Goal: Book appointment/travel/reservation

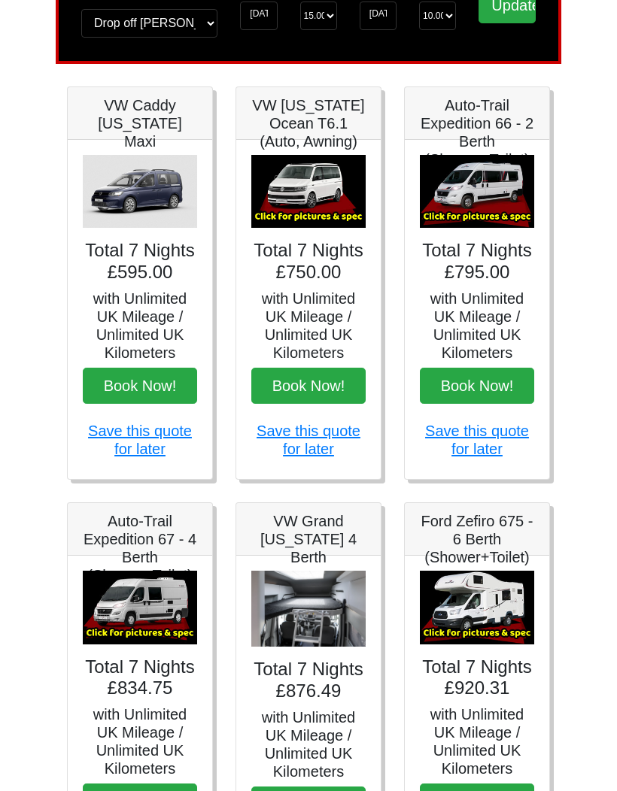
scroll to position [129, 0]
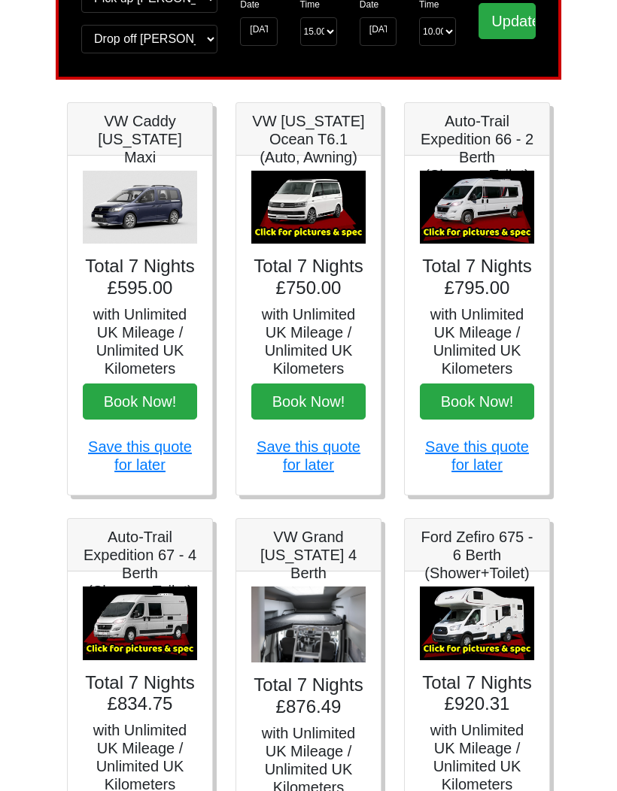
click at [325, 226] on img at bounding box center [308, 208] width 114 height 74
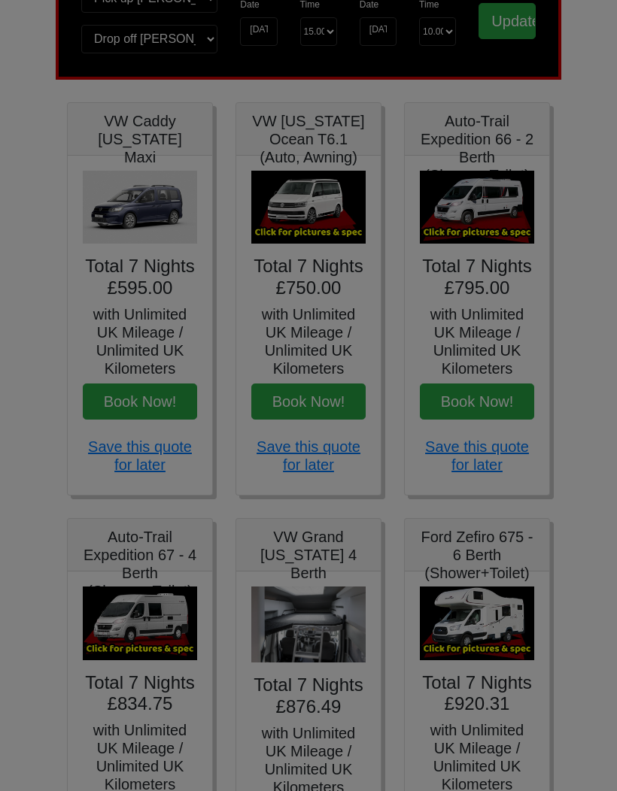
scroll to position [0, 0]
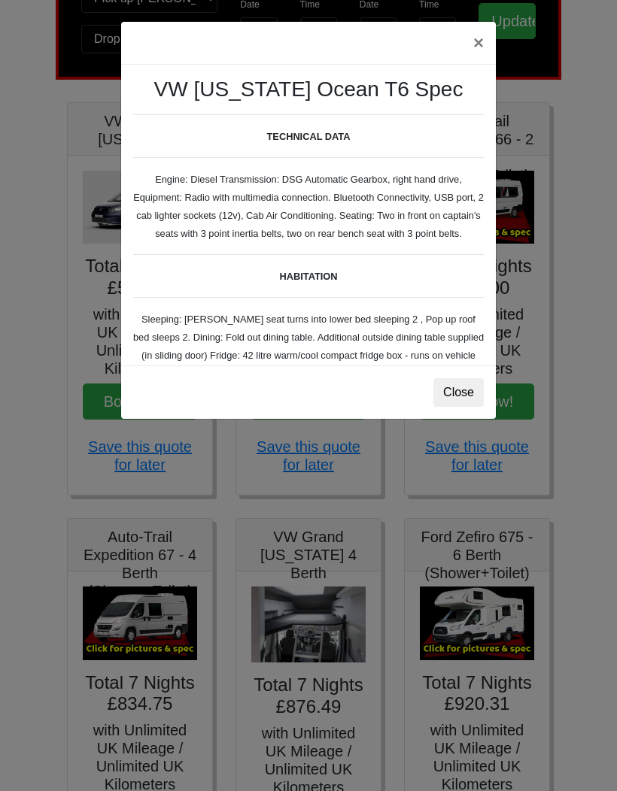
click at [461, 393] on button "Close" at bounding box center [458, 392] width 50 height 29
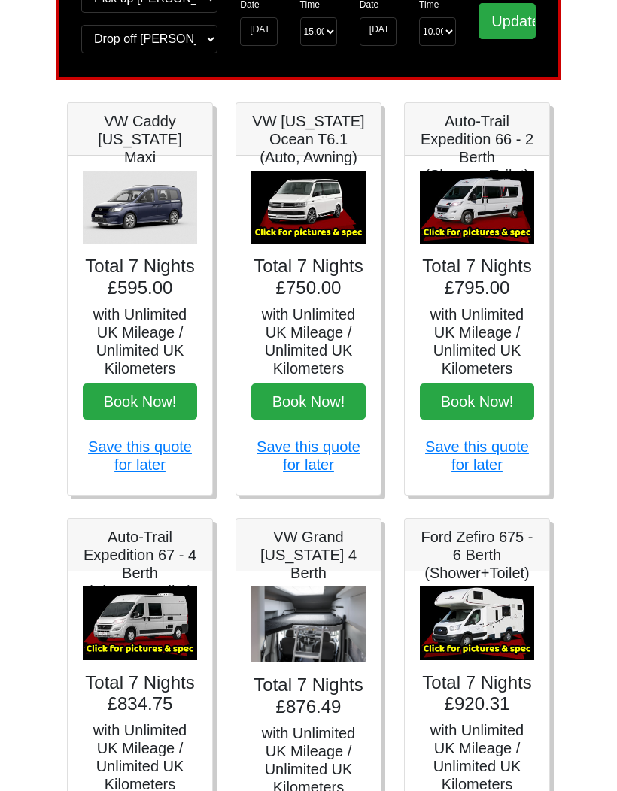
click at [316, 351] on h5 "with Unlimited UK Mileage / Unlimited UK Kilometers" at bounding box center [308, 341] width 114 height 72
click at [323, 226] on img at bounding box center [308, 208] width 114 height 74
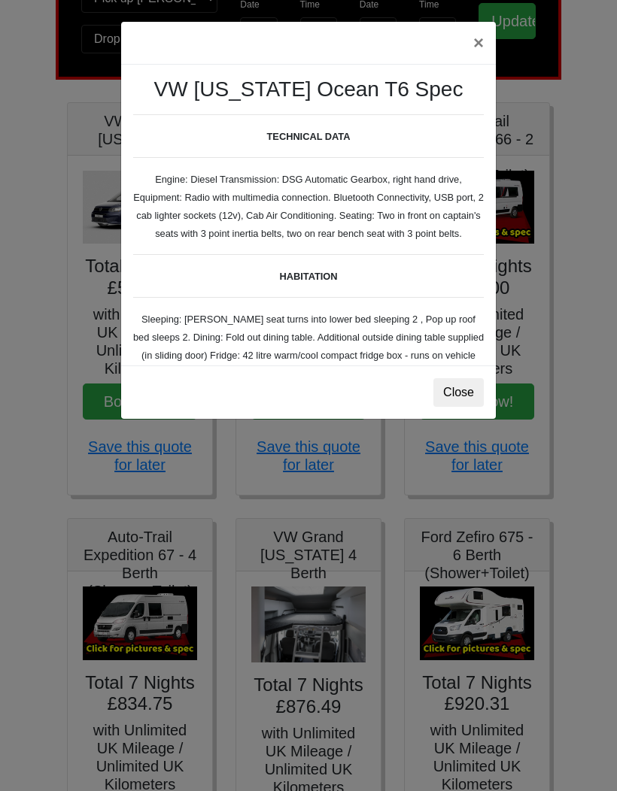
click at [450, 392] on button "Close" at bounding box center [458, 392] width 50 height 29
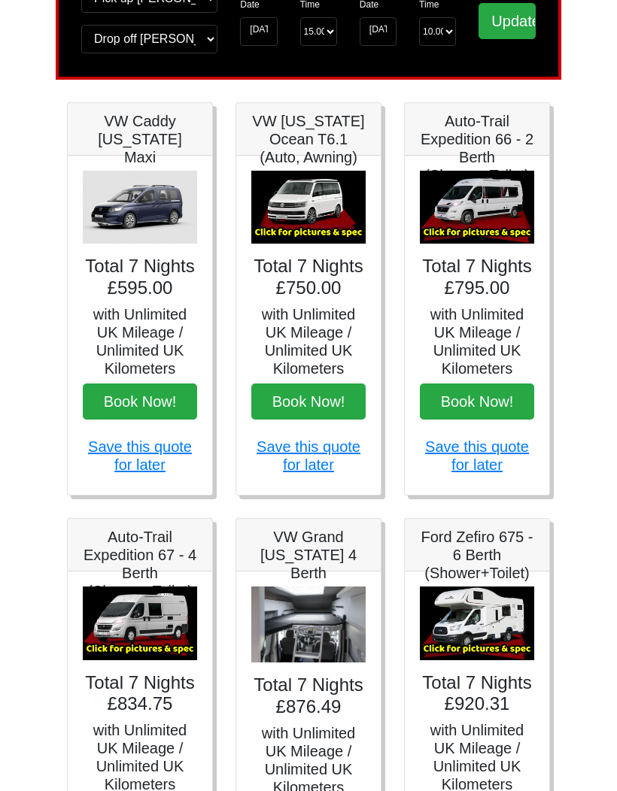
click at [485, 210] on img at bounding box center [477, 208] width 114 height 74
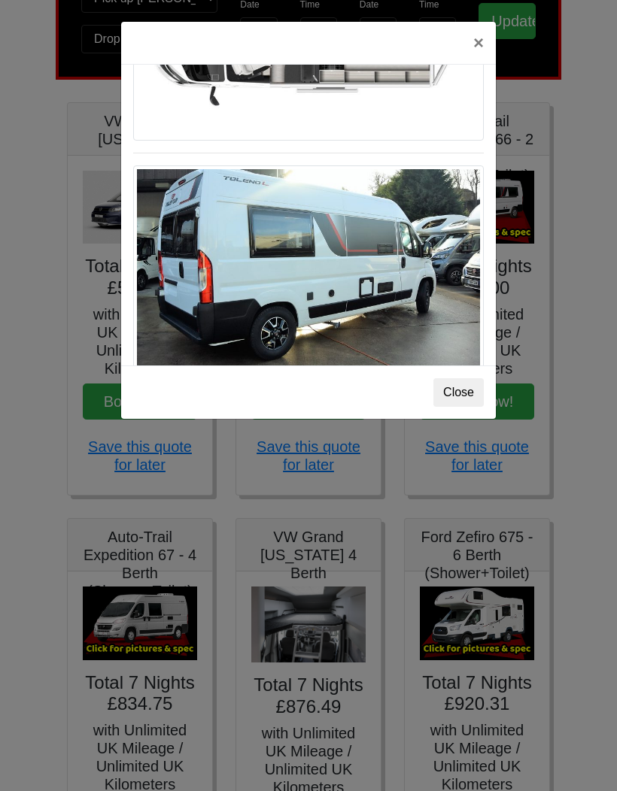
click at [452, 384] on button "Close" at bounding box center [458, 392] width 50 height 29
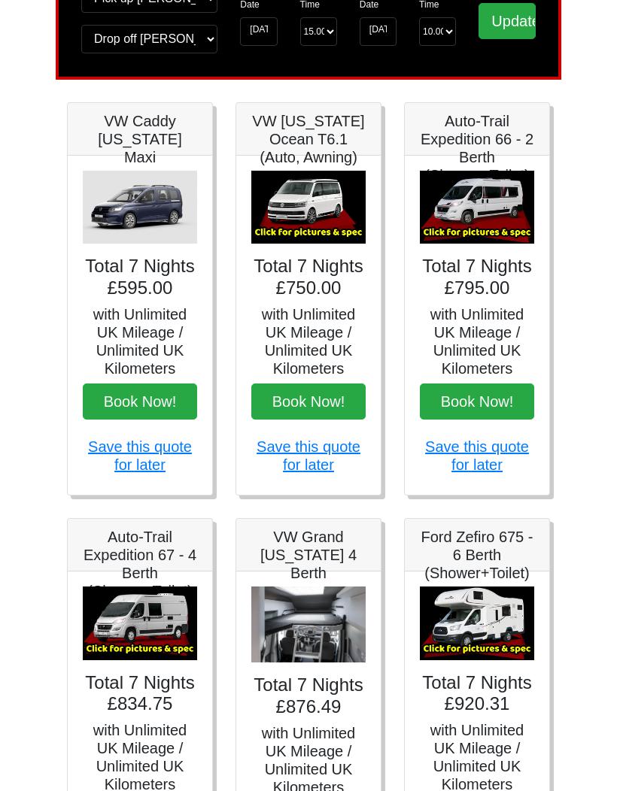
click at [336, 204] on img at bounding box center [308, 208] width 114 height 74
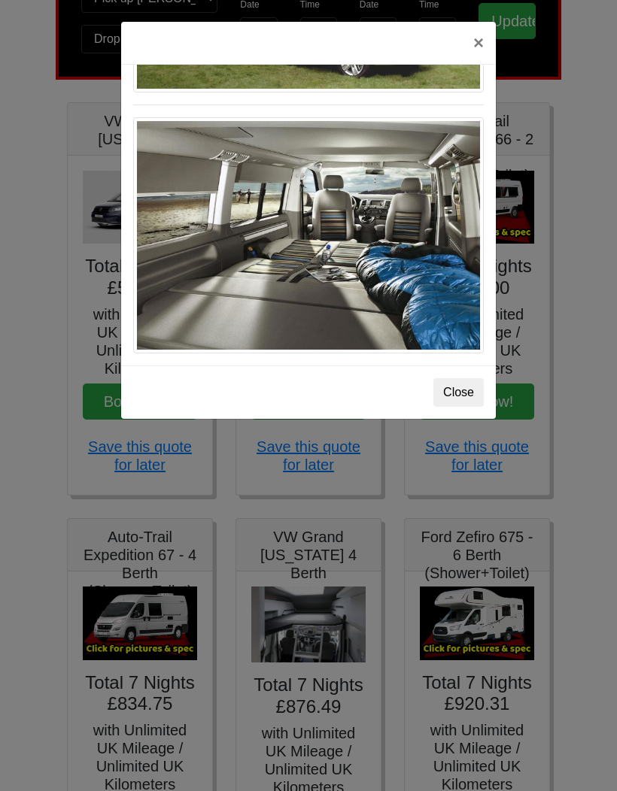
click at [457, 396] on button "Close" at bounding box center [458, 392] width 50 height 29
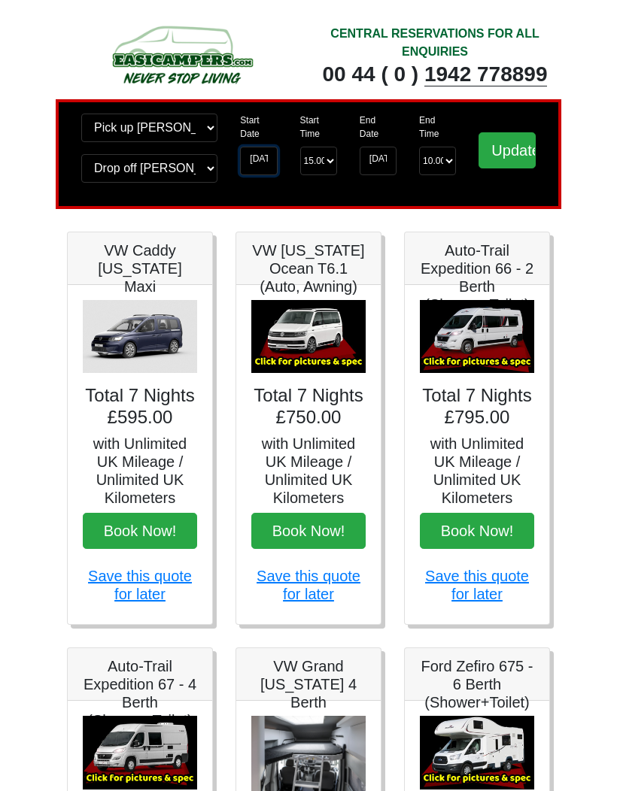
click at [270, 170] on input "22-09-2025" at bounding box center [258, 161] width 37 height 29
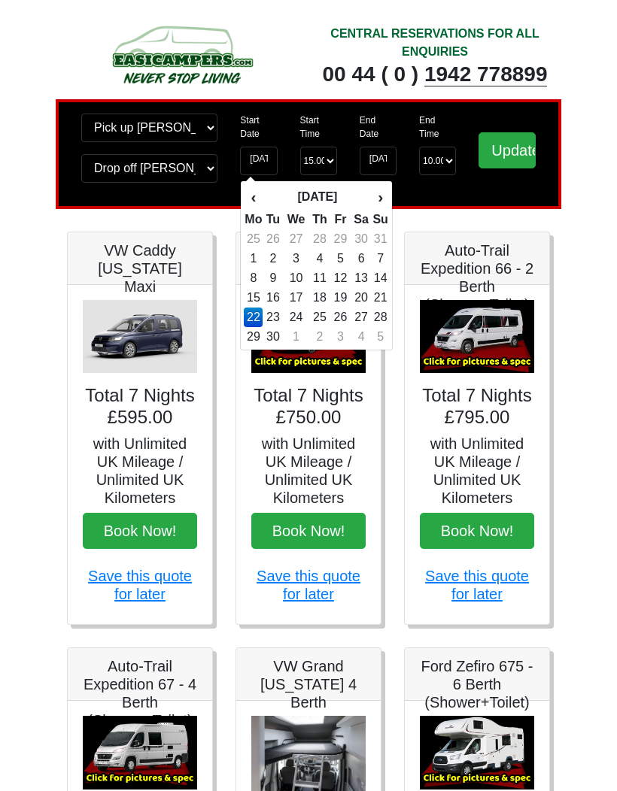
click at [345, 281] on td "12" at bounding box center [340, 279] width 20 height 20
type input "12-09-2025"
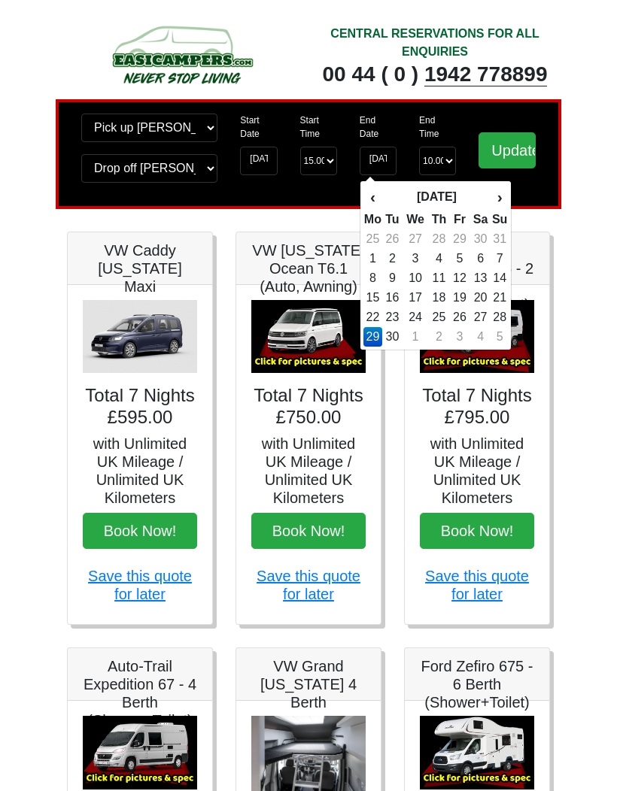
click at [499, 282] on td "14" at bounding box center [499, 279] width 17 height 20
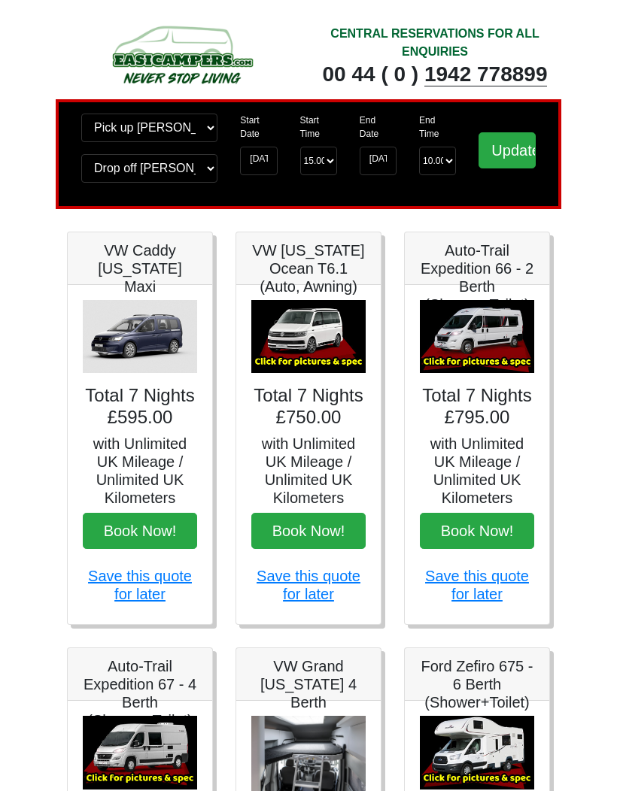
click at [440, 171] on select "End Time 10.00 -------- 08.00 am 09.00 am 10.00 am 11.00 am (Sunday Only)" at bounding box center [437, 161] width 37 height 29
click at [439, 169] on select "End Time 10.00 -------- 08.00 am 09.00 am 10.00 am 11.00 am (Sunday Only)" at bounding box center [437, 161] width 37 height 29
click at [388, 165] on input "14-09-2025" at bounding box center [378, 161] width 37 height 29
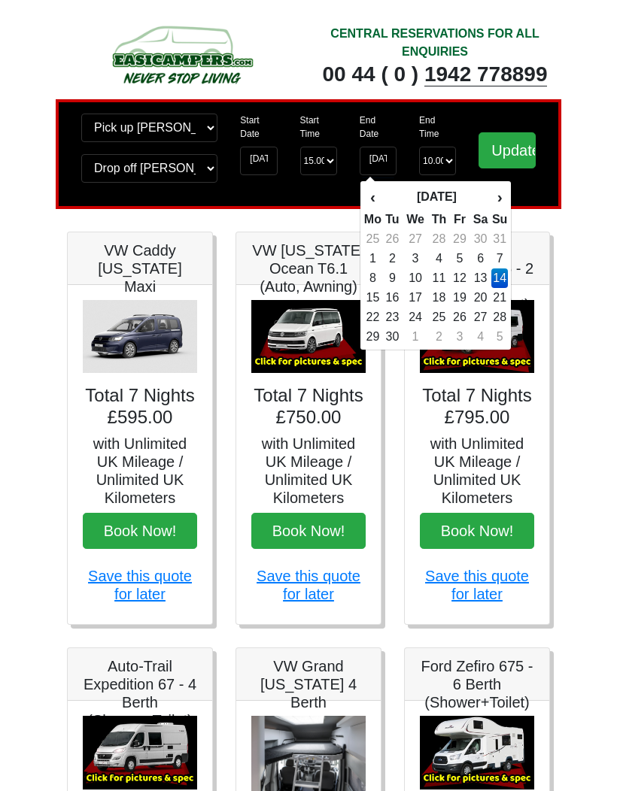
click at [381, 302] on td "15" at bounding box center [372, 298] width 19 height 20
type input "15-09-2025"
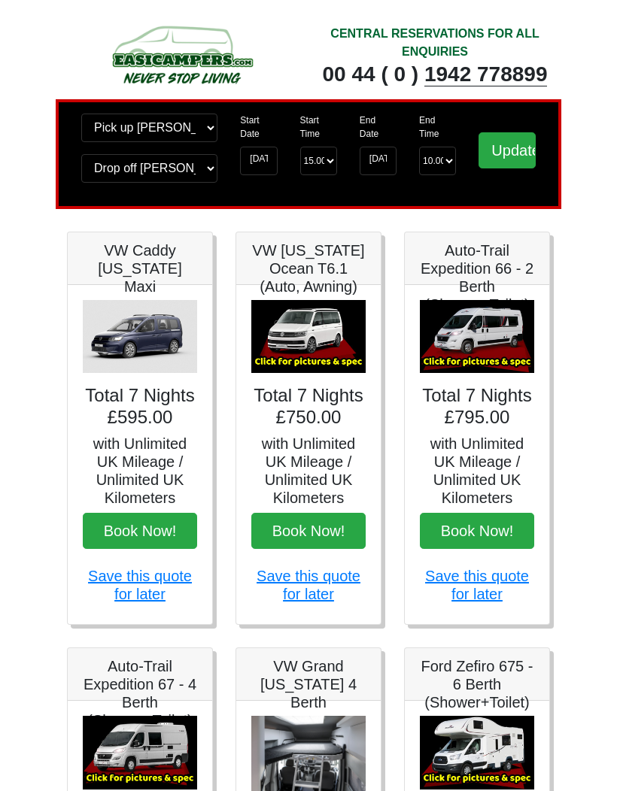
click at [439, 170] on select "End Time 10.00 -------- 08.00 am 09.00 am 10.00 am 11.00 am (Sunday Only)" at bounding box center [437, 161] width 37 height 29
select select "08.00"
click at [378, 165] on input "15-09-2025" at bounding box center [378, 161] width 37 height 29
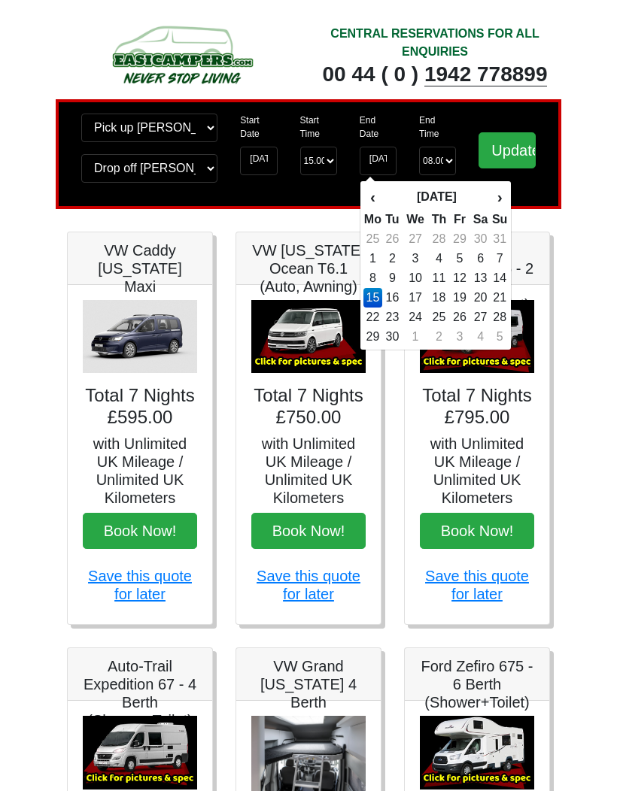
click at [512, 151] on input "Update" at bounding box center [506, 150] width 57 height 36
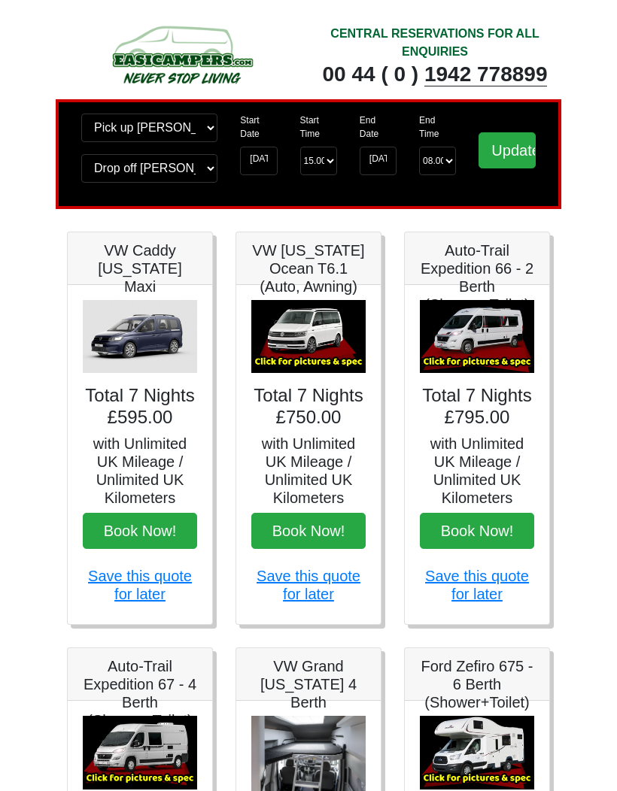
click at [501, 157] on input "Update" at bounding box center [506, 150] width 57 height 36
click at [387, 168] on input "[DATE]" at bounding box center [378, 161] width 37 height 29
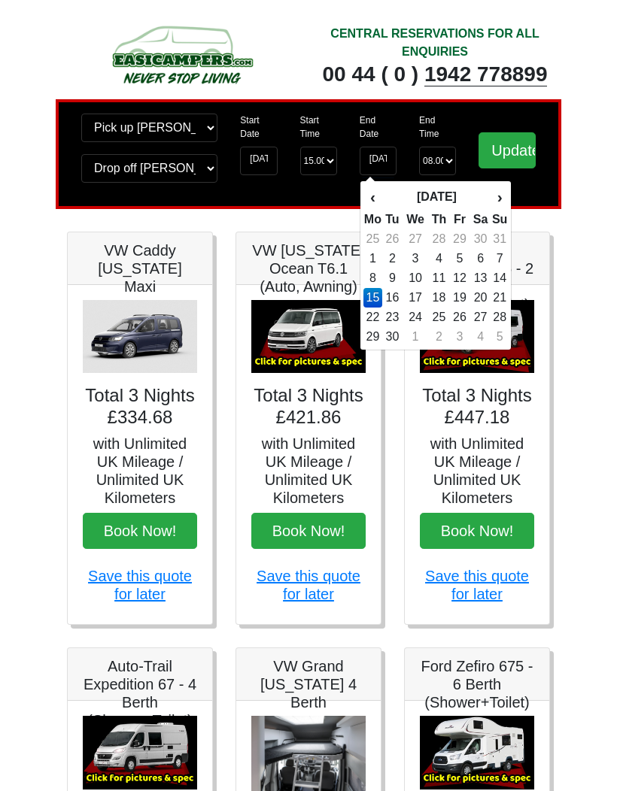
click at [463, 299] on td "19" at bounding box center [460, 298] width 20 height 20
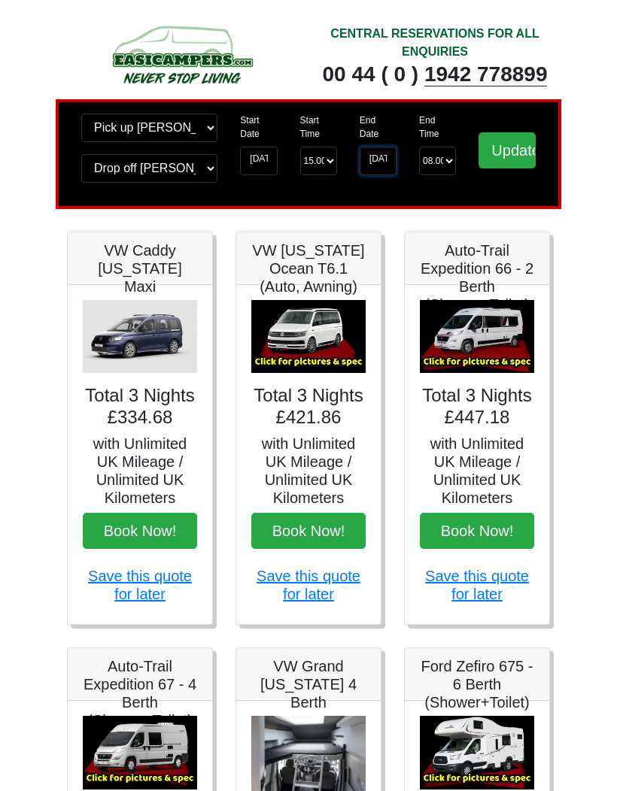
click at [384, 168] on input "[DATE]" at bounding box center [378, 161] width 37 height 29
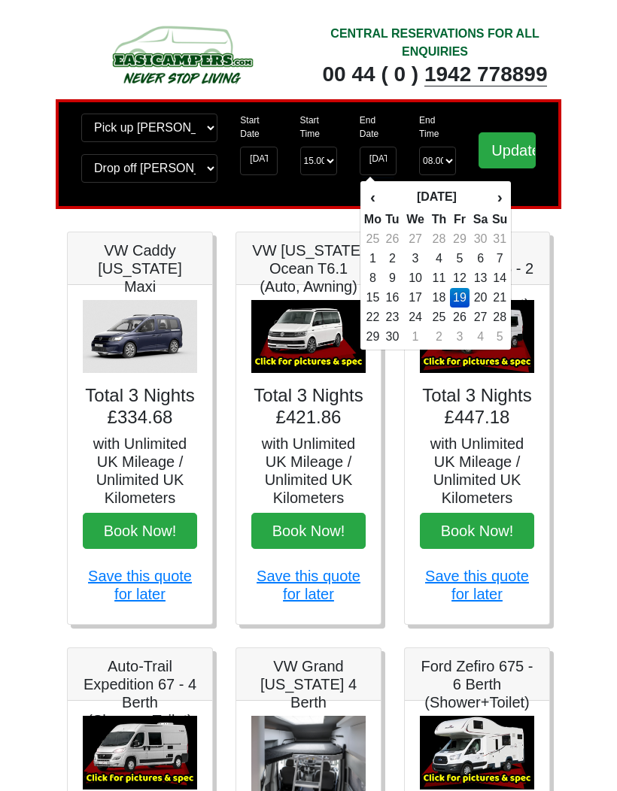
click at [480, 282] on td "13" at bounding box center [480, 279] width 22 height 20
type input "[DATE]"
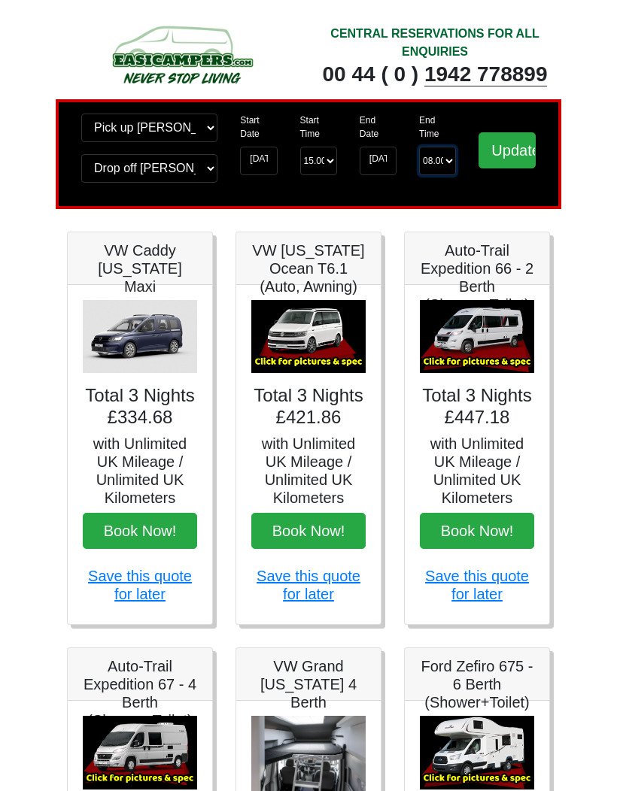
click at [437, 172] on select "End Time 08.00 -------- 08.00 am 09.00 am 10.00 am 11.00 am ([DATE] Only)" at bounding box center [437, 161] width 37 height 29
click at [332, 166] on select "Start Time 15.00 -------- 11.00 am ([DATE] & [DATE] Only) 12.00 pm ([DATE]) 13.…" at bounding box center [318, 161] width 37 height 29
click at [268, 171] on input "[DATE]" at bounding box center [258, 161] width 37 height 29
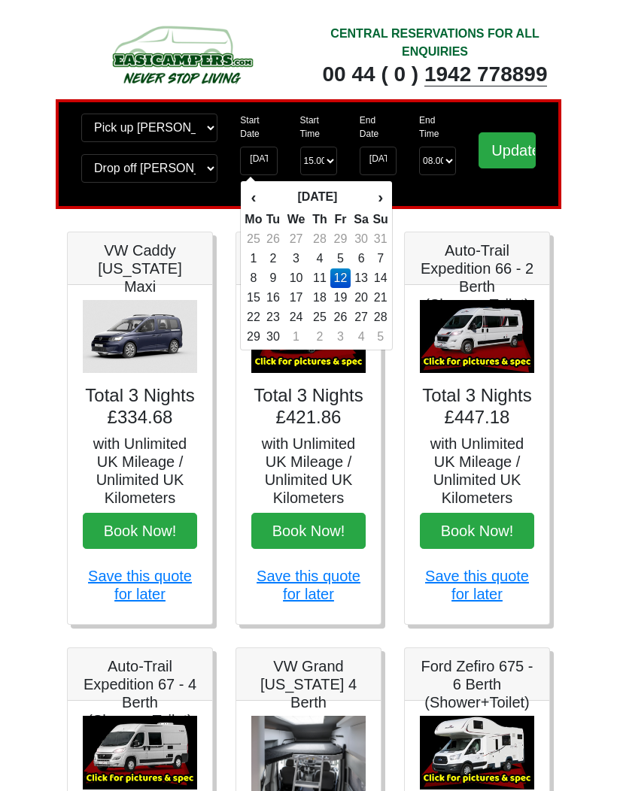
click at [363, 281] on td "13" at bounding box center [362, 279] width 22 height 20
type input "[DATE]"
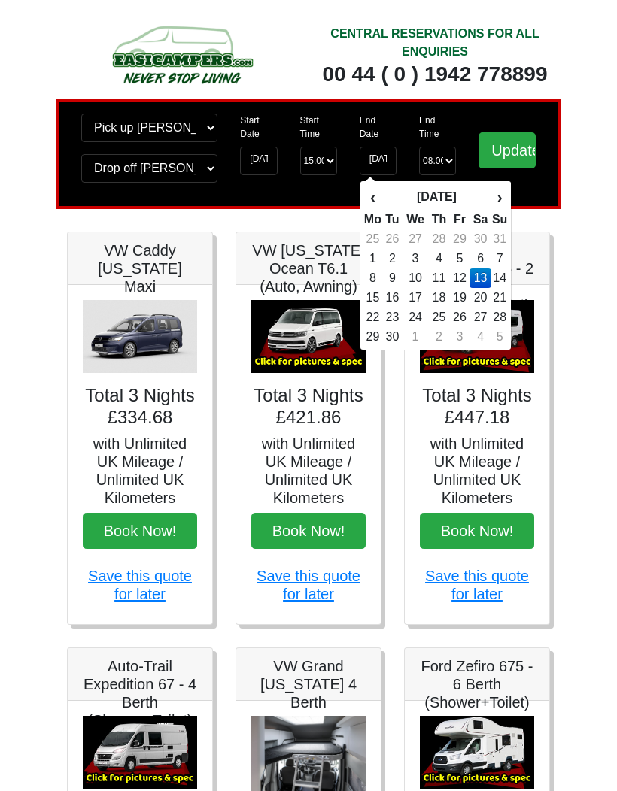
click at [481, 301] on td "20" at bounding box center [480, 298] width 22 height 20
type input "[DATE]"
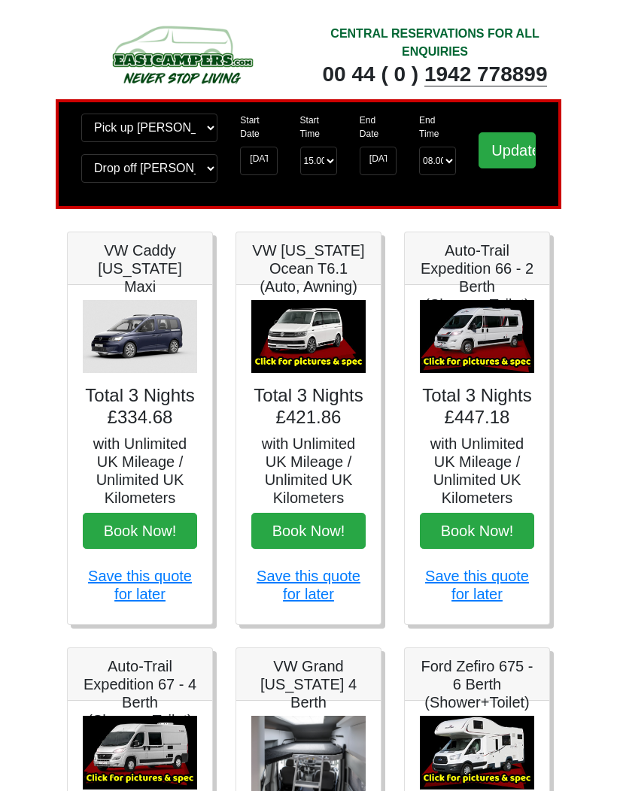
click at [512, 152] on input "Update" at bounding box center [506, 150] width 57 height 36
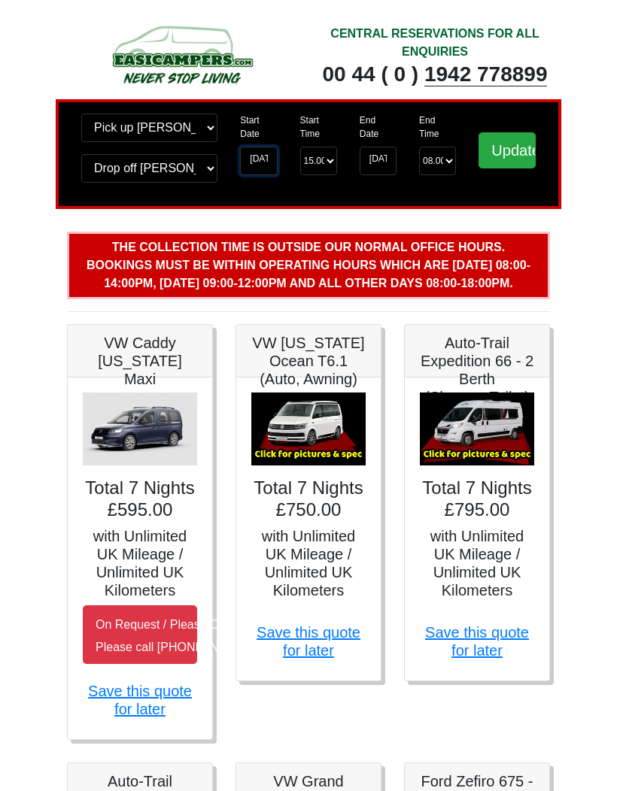
click at [266, 175] on input "[DATE]" at bounding box center [258, 161] width 37 height 29
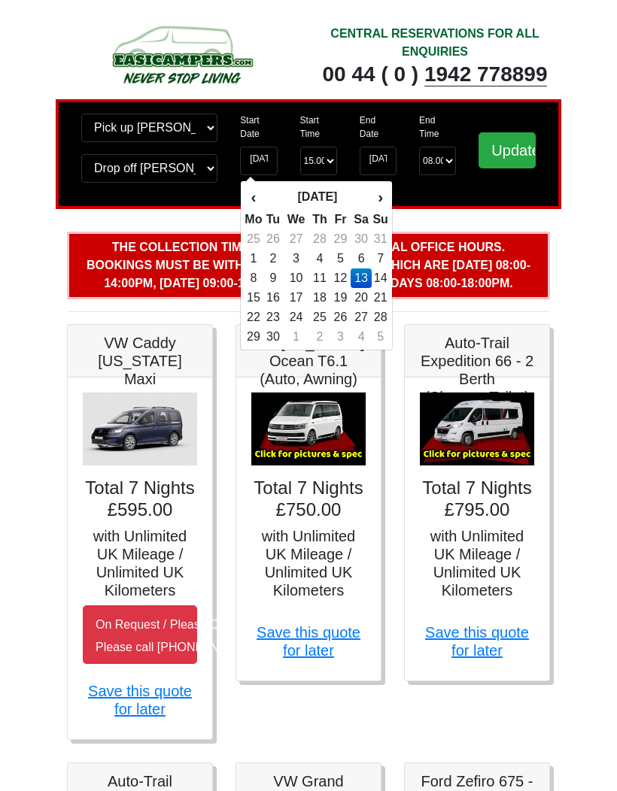
click at [375, 197] on th "›" at bounding box center [380, 197] width 17 height 26
click at [360, 299] on td "25" at bounding box center [362, 298] width 22 height 20
type input "[DATE]"
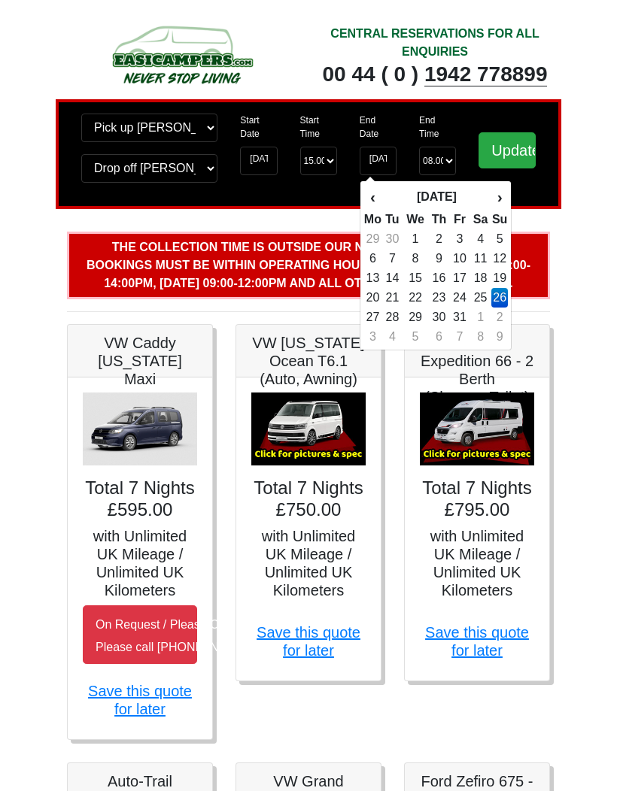
click at [496, 196] on th "›" at bounding box center [499, 197] width 17 height 26
click at [475, 241] on td "1" at bounding box center [480, 239] width 22 height 20
type input "[DATE]"
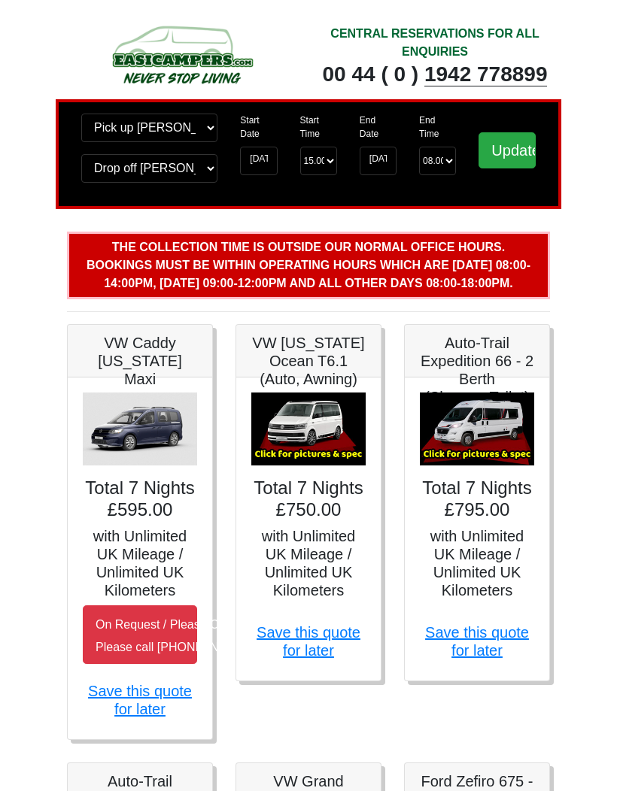
click at [500, 149] on input "Update" at bounding box center [506, 150] width 57 height 36
click at [315, 455] on img at bounding box center [308, 430] width 114 height 74
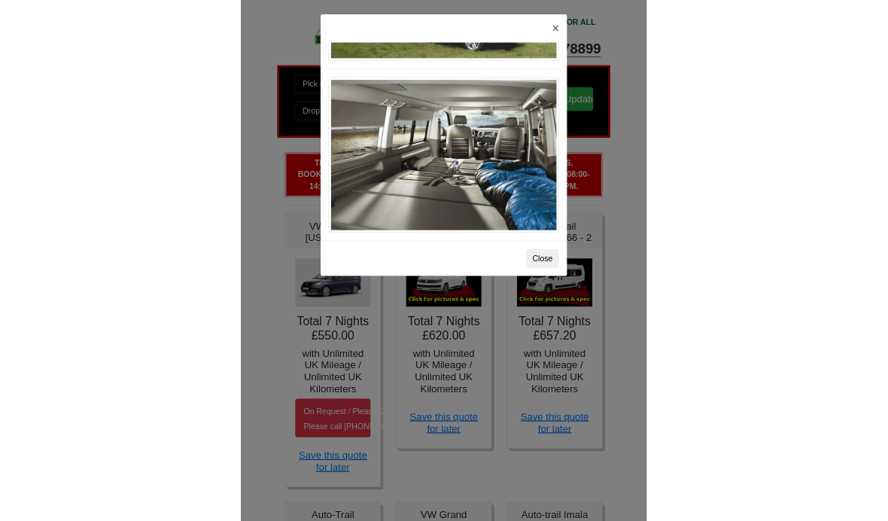
scroll to position [1678, 0]
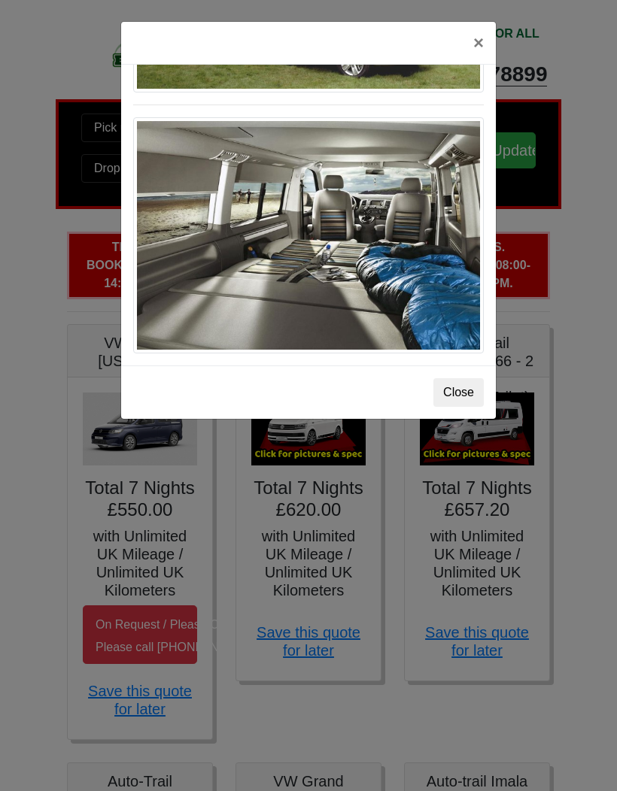
click at [453, 390] on button "Close" at bounding box center [458, 392] width 50 height 29
